Goal: Task Accomplishment & Management: Manage account settings

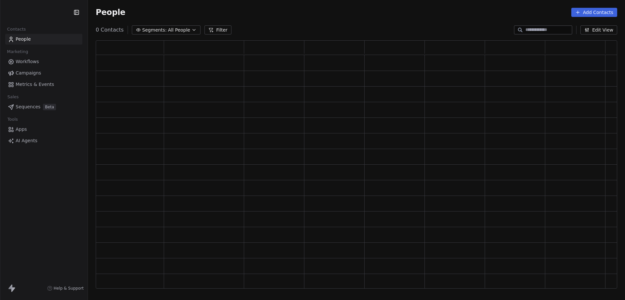
scroll to position [242, 515]
click at [47, 17] on html "Anabolic Health Contacts People Marketing Workflows Campaigns Metrics & Events …" at bounding box center [312, 150] width 625 height 300
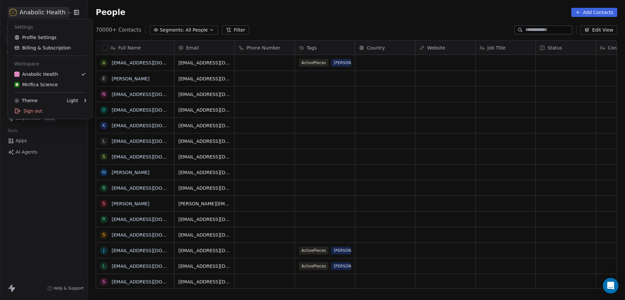
scroll to position [258, 531]
click at [48, 87] on div "Mirifica Science" at bounding box center [35, 84] width 43 height 7
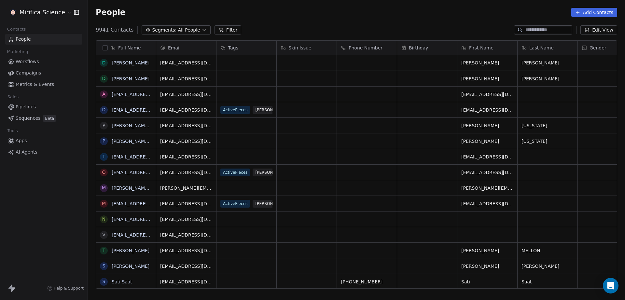
scroll to position [258, 531]
click at [46, 71] on link "Campaigns" at bounding box center [43, 73] width 77 height 11
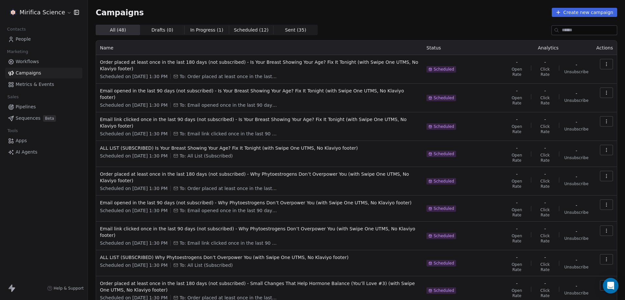
click at [276, 23] on div "Campaigns Create new campaign All ( 48 ) All ( 48 ) Drafts ( 0 ) Drafts ( 0 ) I…" at bounding box center [356, 181] width 521 height 346
click at [277, 26] on span "Sent ( 35 ) Sent ( 35 )" at bounding box center [295, 30] width 44 height 10
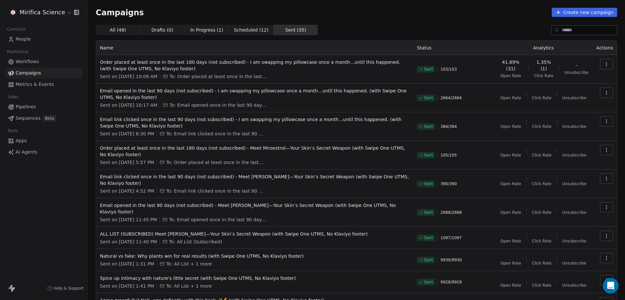
click at [199, 32] on span "In Progress ( 1 )" at bounding box center [206, 30] width 33 height 7
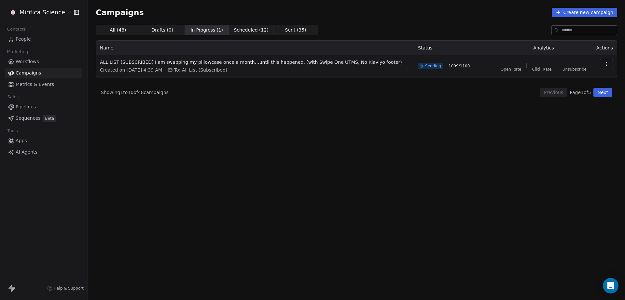
drag, startPoint x: 287, startPoint y: 26, endPoint x: 151, endPoint y: 32, distance: 136.5
click at [151, 32] on div "All ( 48 ) All ( 48 ) Drafts ( 0 ) Drafts ( 0 ) In Progress ( 1 ) In Progress (…" at bounding box center [207, 30] width 222 height 10
click at [242, 25] on span "Scheduled ( 12 ) Scheduled ( 12 )" at bounding box center [251, 30] width 44 height 10
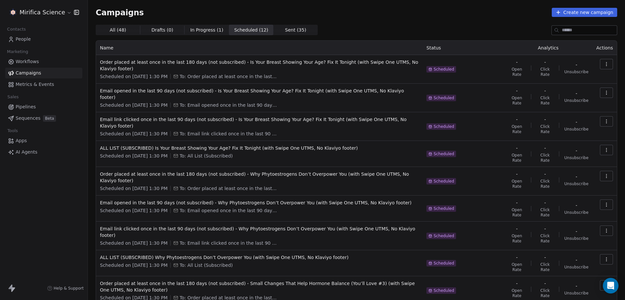
click at [279, 21] on div "Campaigns Create new campaign All ( 48 ) All ( 48 ) Drafts ( 0 ) Drafts ( 0 ) I…" at bounding box center [356, 181] width 521 height 346
click at [279, 22] on div "Campaigns Create new campaign All ( 48 ) All ( 48 ) Drafts ( 0 ) Drafts ( 0 ) I…" at bounding box center [356, 181] width 521 height 346
click at [285, 29] on span "Sent ( 35 )" at bounding box center [295, 30] width 21 height 7
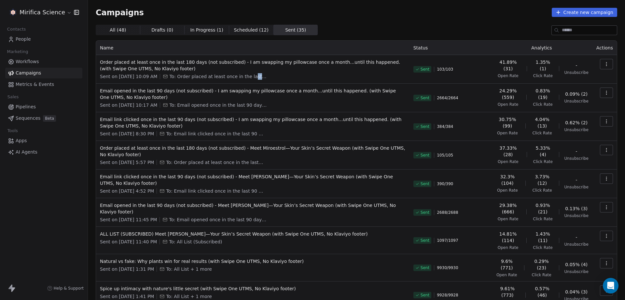
drag, startPoint x: 269, startPoint y: 76, endPoint x: 249, endPoint y: 80, distance: 20.5
click at [249, 80] on td "Order placed at least once in the last 180 days (not subscribed) - I am swappin…" at bounding box center [252, 69] width 313 height 29
drag, startPoint x: 513, startPoint y: 121, endPoint x: 487, endPoint y: 148, distance: 37.3
click at [483, 141] on tbody "Order placed at least once in the last 180 days (not subscribed) - I am swappin…" at bounding box center [356, 195] width 521 height 281
drag, startPoint x: 496, startPoint y: 153, endPoint x: 512, endPoint y: 151, distance: 16.0
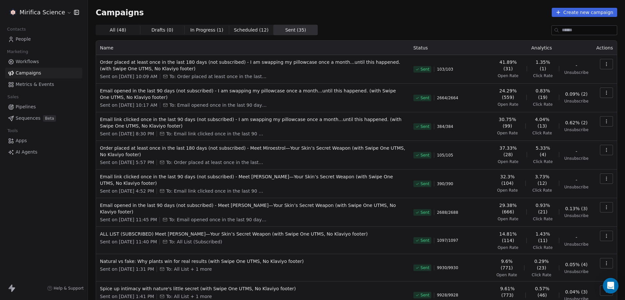
click at [512, 151] on span "37.33% (28)" at bounding box center [508, 151] width 27 height 13
drag, startPoint x: 499, startPoint y: 203, endPoint x: 516, endPoint y: 207, distance: 17.1
click at [516, 207] on span "29.38% (666)" at bounding box center [508, 208] width 27 height 13
click at [489, 162] on td "Sent 105 / 105" at bounding box center [449, 155] width 81 height 29
click at [484, 186] on div "Sent 390 / 390" at bounding box center [450, 183] width 74 height 21
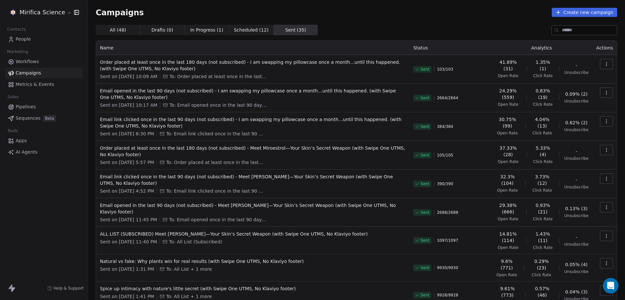
click at [256, 193] on span "To: Email link clicked once in the last 90 days (not subscribed)" at bounding box center [215, 191] width 98 height 7
click at [262, 132] on span "To: Email link clicked once in the last 90 days (not subscribed)" at bounding box center [215, 133] width 98 height 7
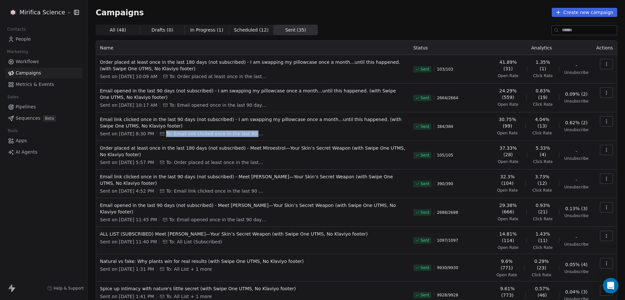
click at [262, 132] on span "To: Email link clicked once in the last 90 days (not subscribed)" at bounding box center [215, 133] width 98 height 7
click at [260, 76] on span "To: Order placed at least once in the last 180 days (not subscribed)" at bounding box center [218, 76] width 98 height 7
click at [361, 9] on div "Campaigns Create new campaign" at bounding box center [356, 12] width 521 height 9
